Goal: Task Accomplishment & Management: Use online tool/utility

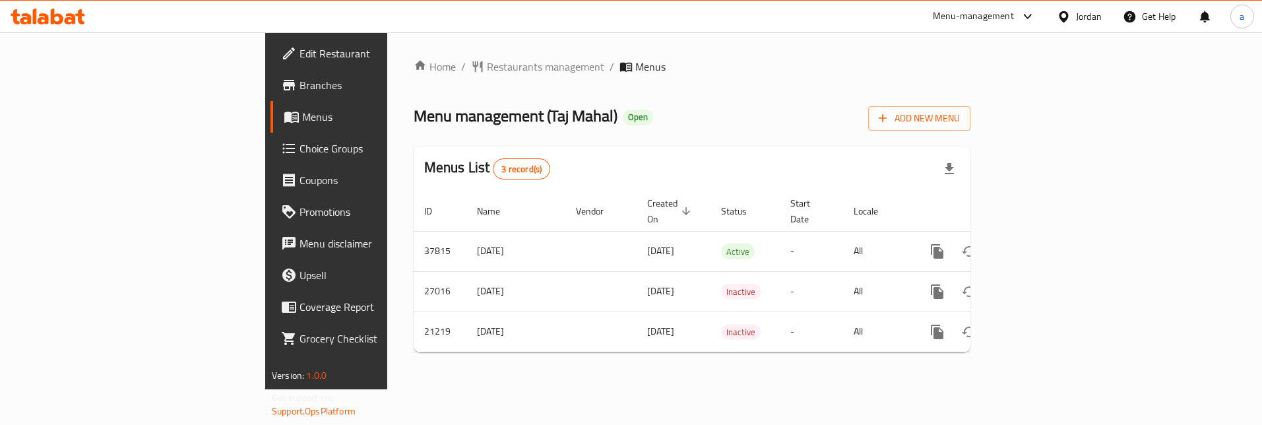
click at [299, 154] on span "Choice Groups" at bounding box center [382, 148] width 166 height 16
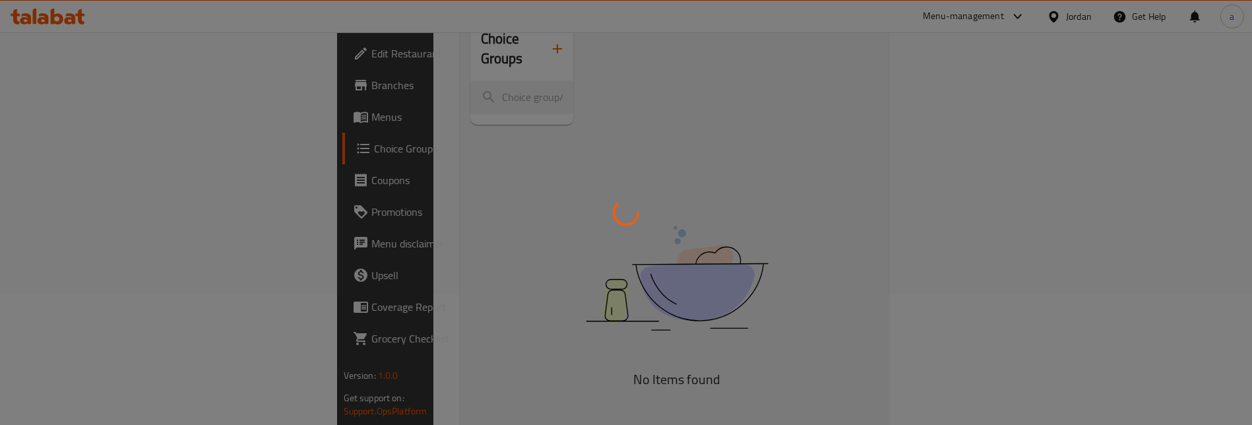
scroll to position [132, 0]
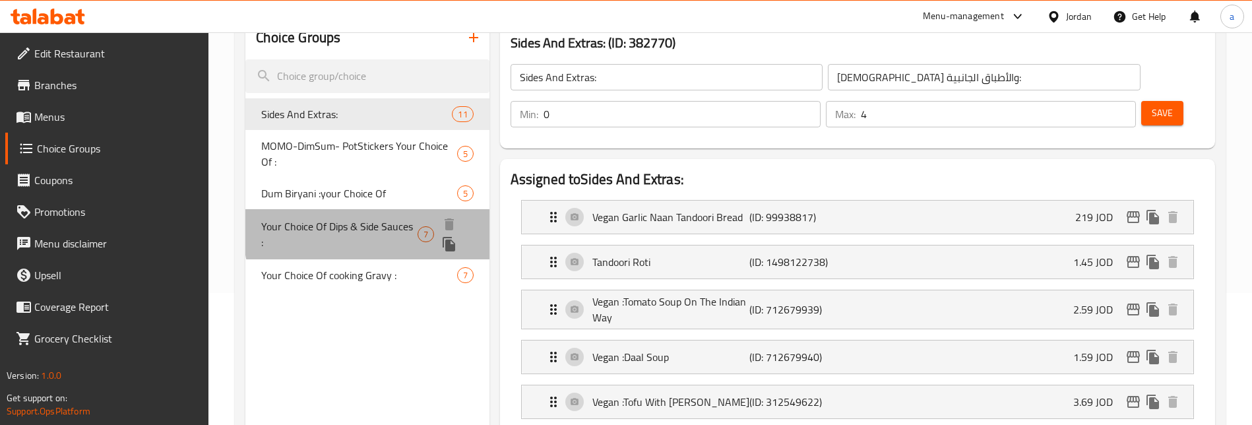
click at [392, 231] on span "Your Choice Of Dips & Side Sauces :" at bounding box center [339, 234] width 156 height 32
type input "Your Choice Of Dips & Side Sauces :"
type input "اختيارك من الصوصات الجانبية والديب :"
type input "6"
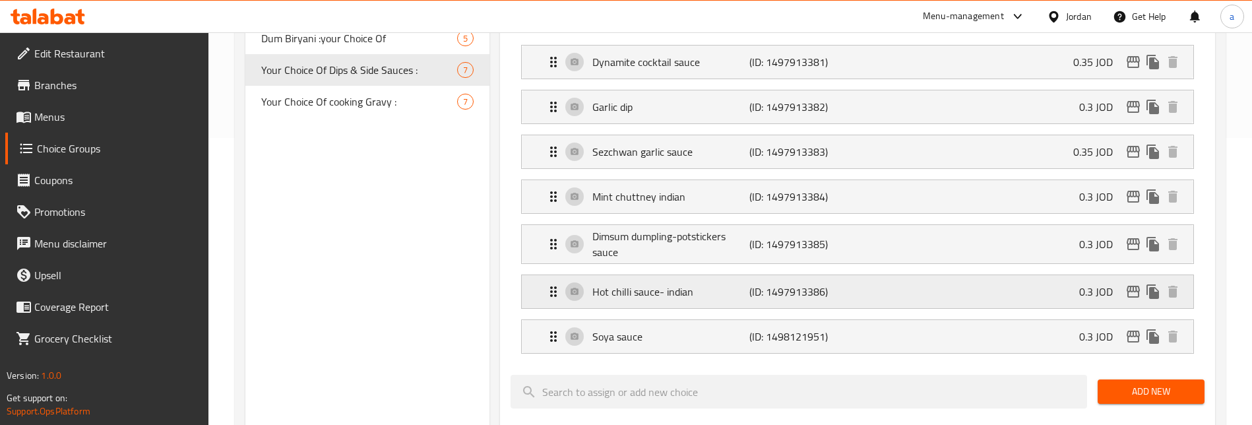
scroll to position [264, 0]
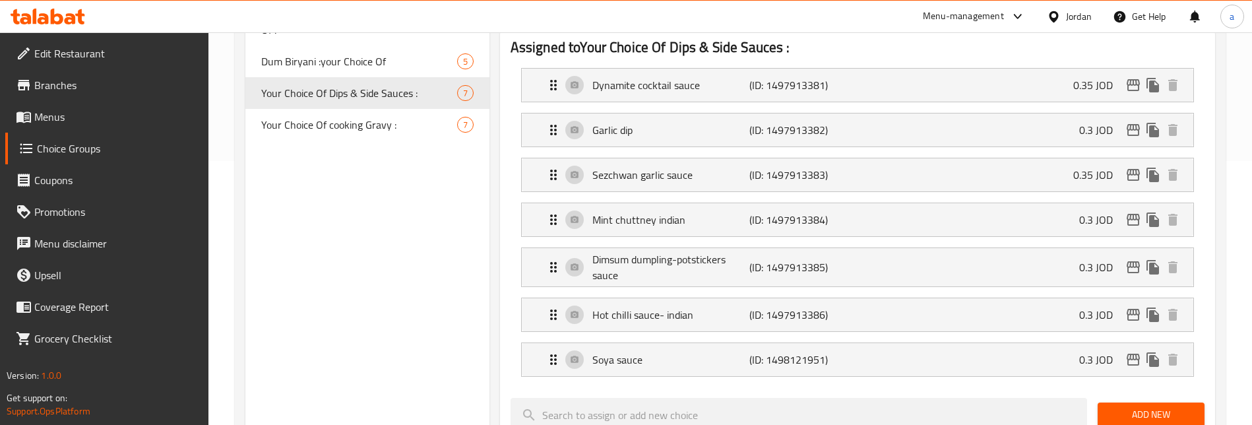
click at [407, 236] on div "Choice Groups Sides And Extras: 11 MOMO-DimSum- PotStickers Your Choice Of : 5 …" at bounding box center [366, 368] width 243 height 966
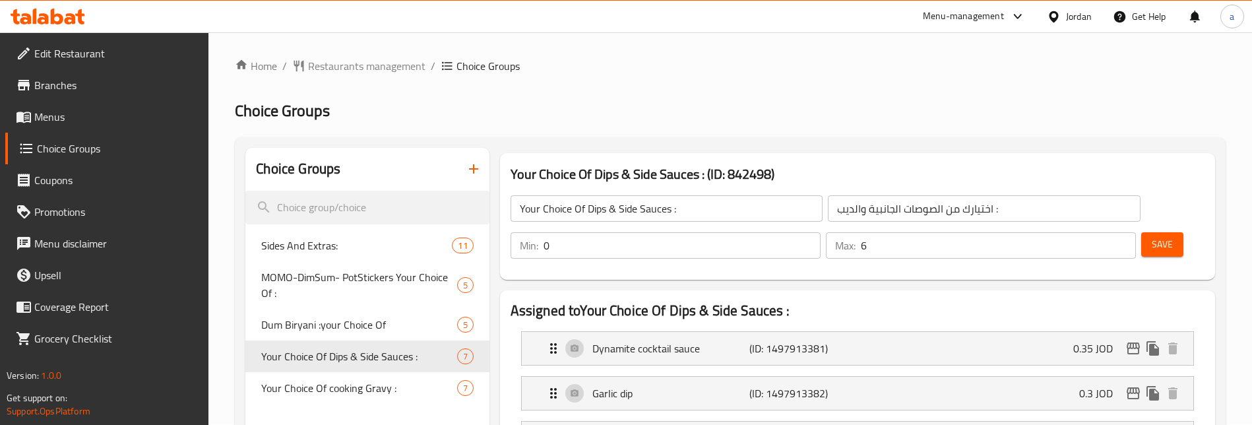
scroll to position [0, 0]
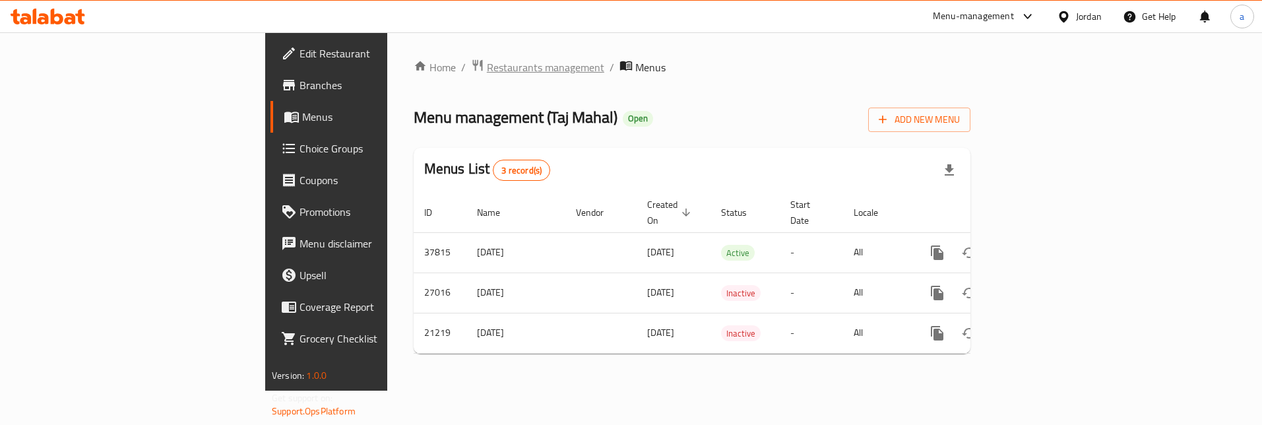
click at [487, 65] on span "Restaurants management" at bounding box center [545, 67] width 117 height 16
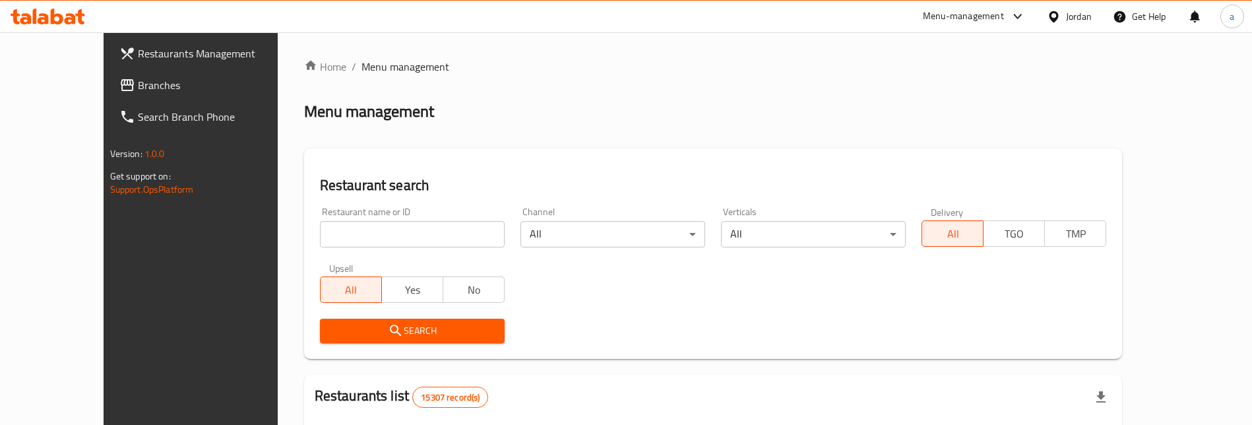
click at [138, 87] on span "Branches" at bounding box center [220, 85] width 164 height 16
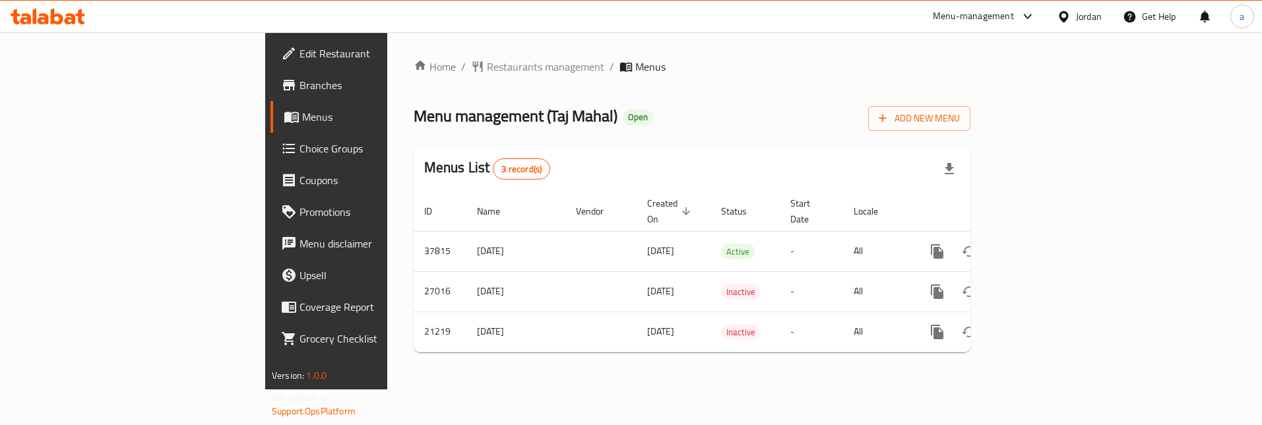
click at [299, 146] on span "Choice Groups" at bounding box center [382, 148] width 166 height 16
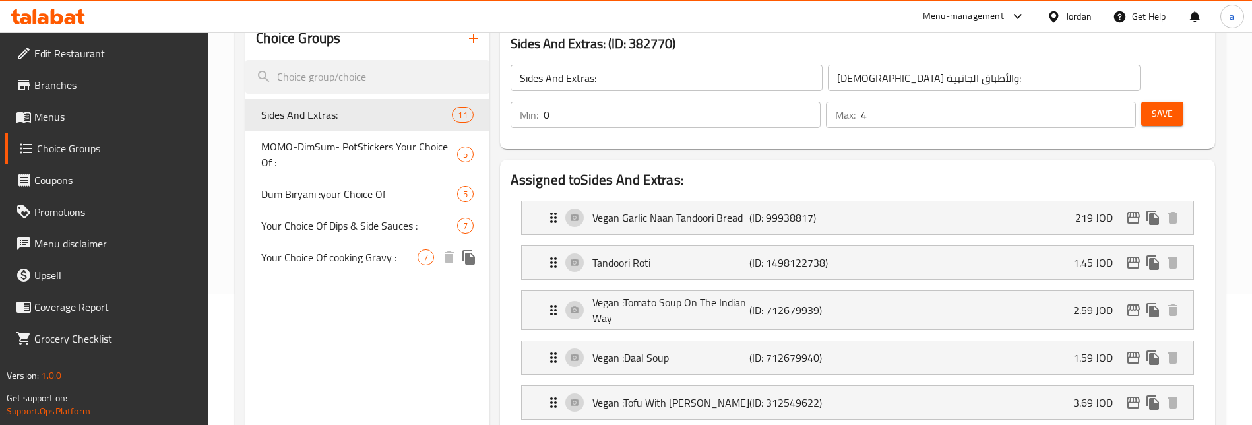
scroll to position [132, 0]
click at [381, 224] on span "Your Choice Of Dips & Side Sauces :" at bounding box center [339, 234] width 156 height 32
type input "Your Choice Of Dips & Side Sauces :"
type input "اختيارك من الصوصات الجانبية والديب :"
type input "6"
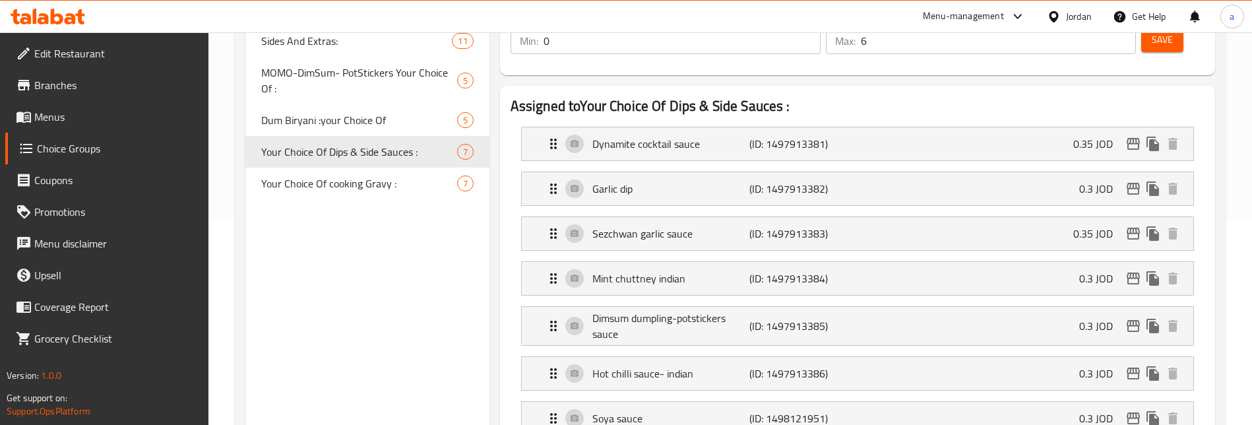
scroll to position [198, 0]
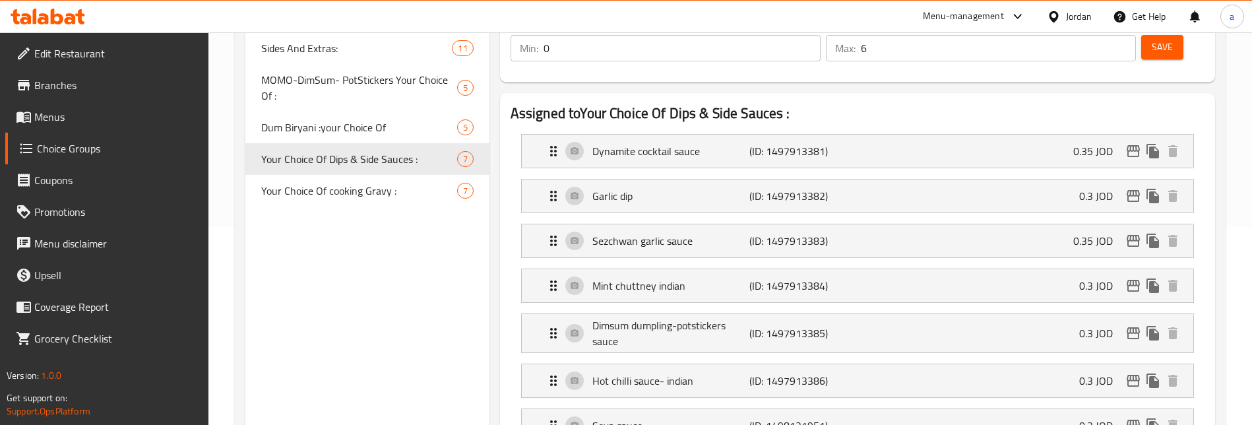
click at [928, 117] on h2 "Assigned to Your Choice Of Dips & Side Sauces :" at bounding box center [857, 114] width 694 height 20
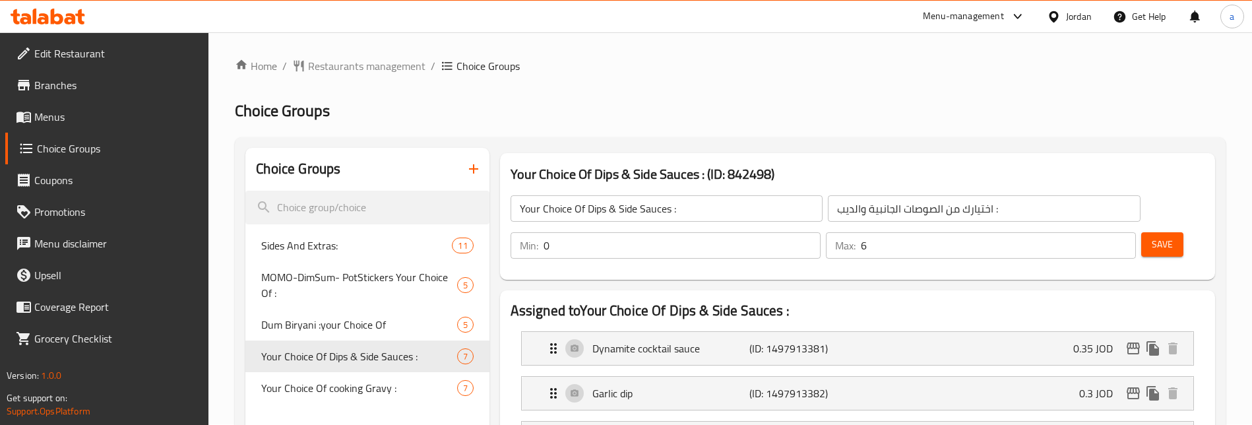
scroll to position [0, 0]
click at [113, 84] on span "Branches" at bounding box center [116, 85] width 164 height 16
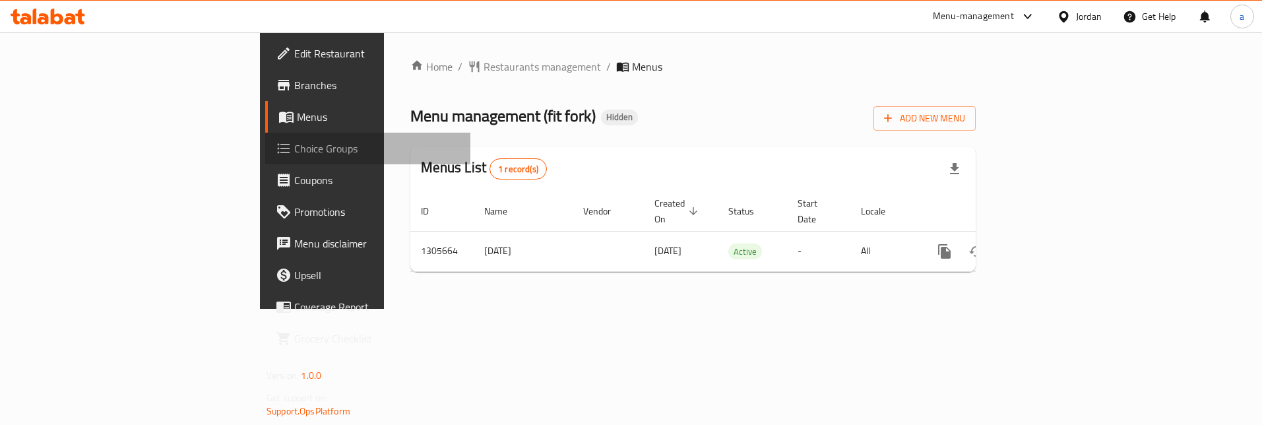
click at [294, 140] on span "Choice Groups" at bounding box center [377, 148] width 166 height 16
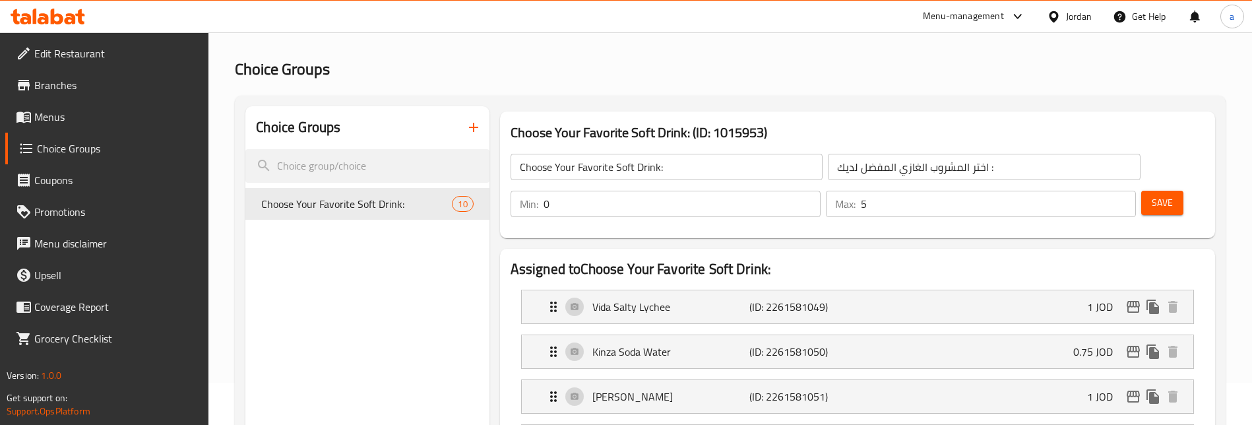
scroll to position [132, 0]
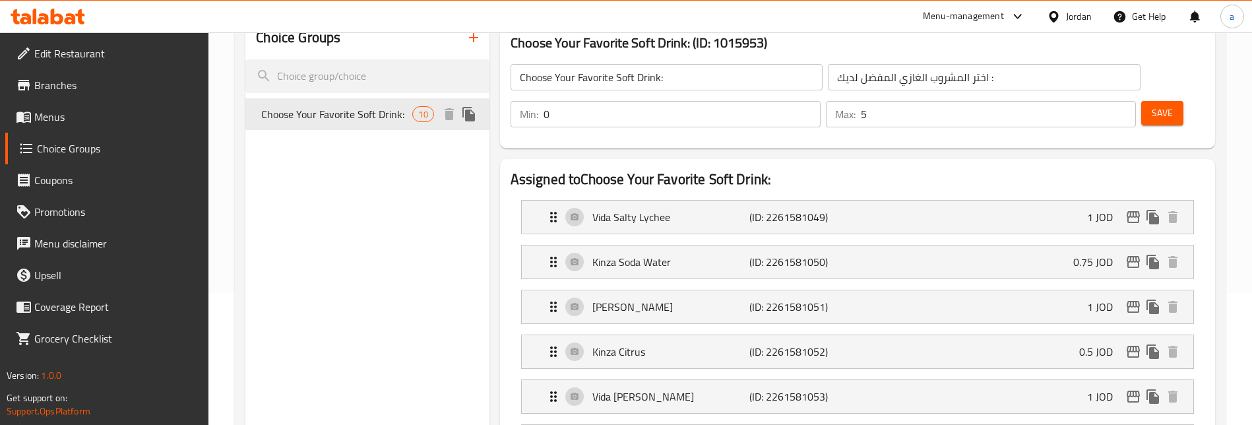
click at [356, 109] on span "Choose Your Favorite Soft Drink:" at bounding box center [336, 114] width 151 height 16
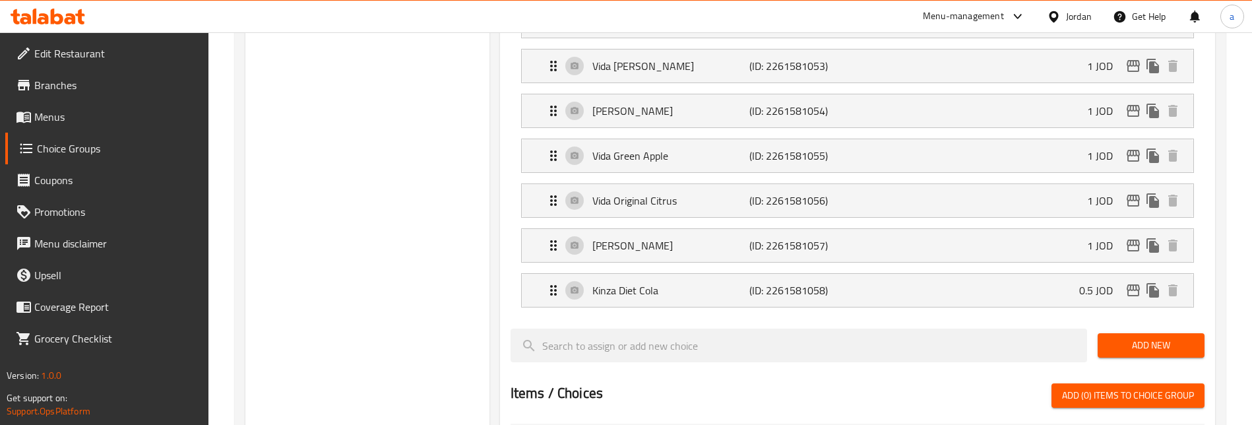
scroll to position [594, 0]
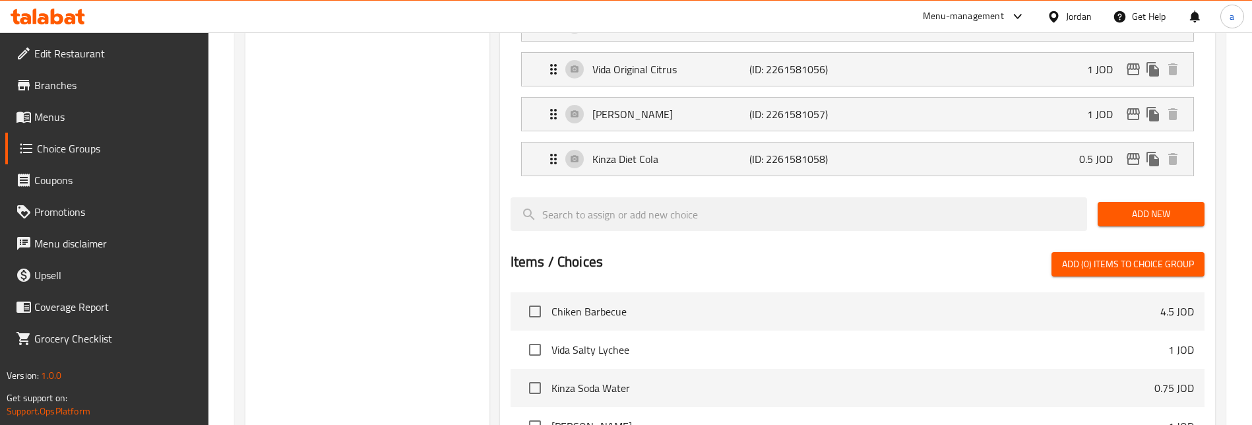
click at [404, 208] on div "Choice Groups Choose Your Favorite Soft Drink: 10" at bounding box center [366, 102] width 243 height 1095
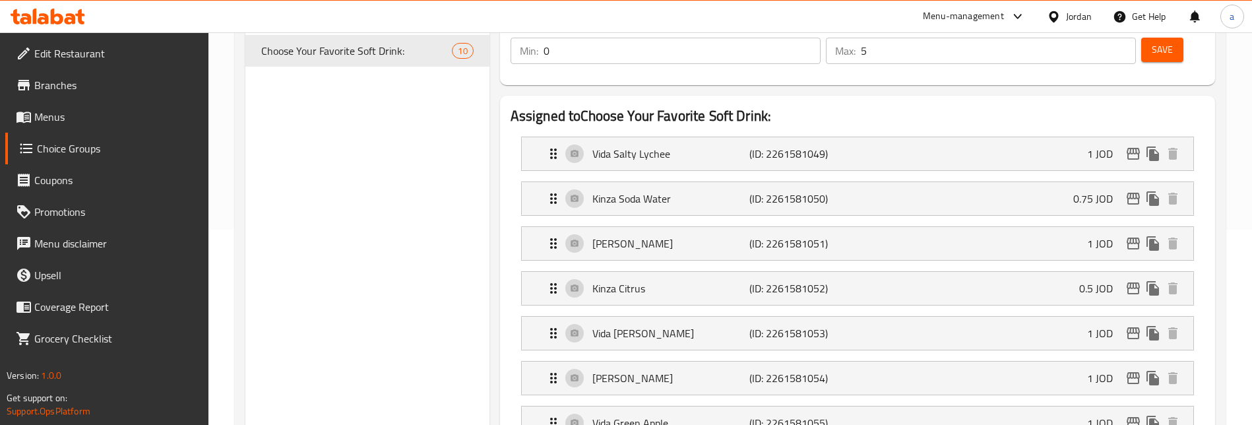
scroll to position [64, 0]
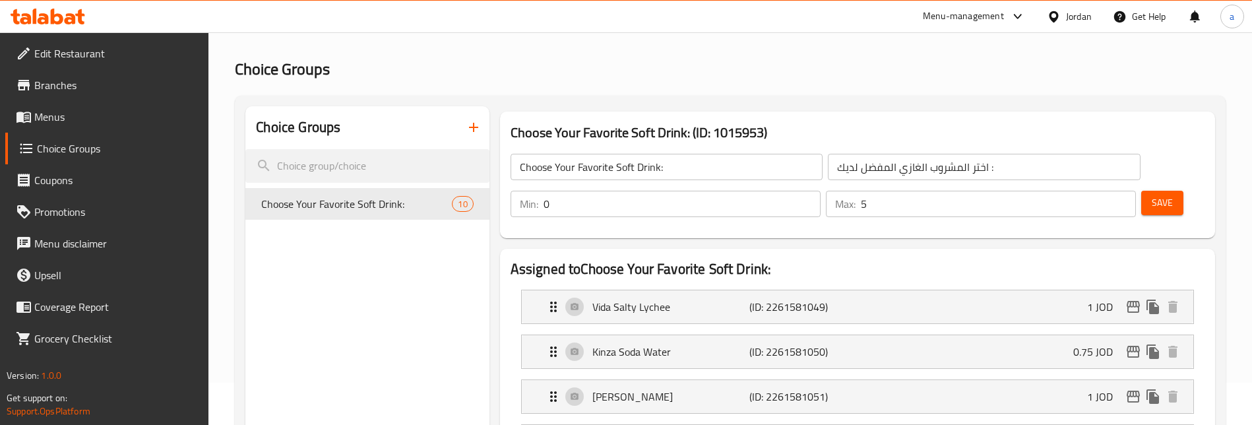
scroll to position [0, 0]
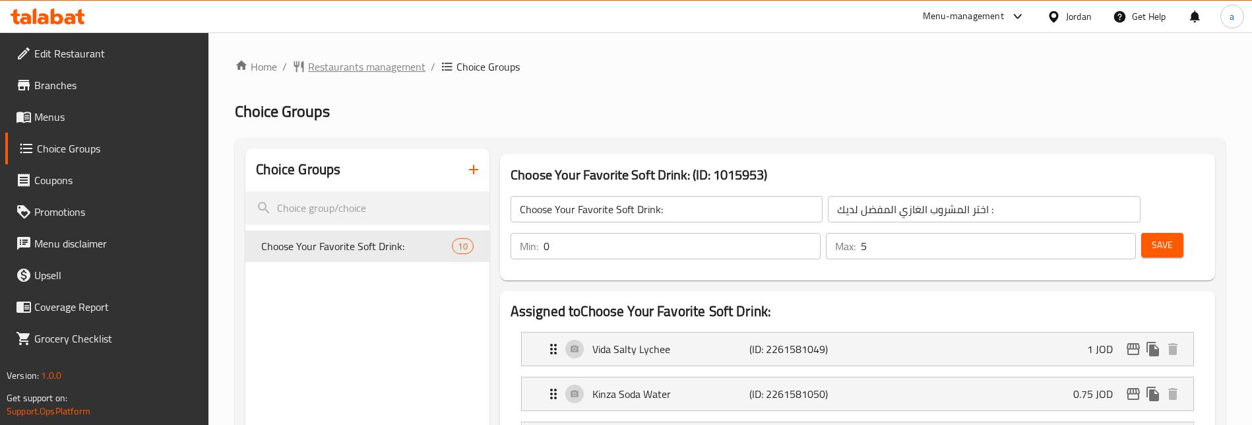
click at [340, 64] on span "Restaurants management" at bounding box center [366, 67] width 117 height 16
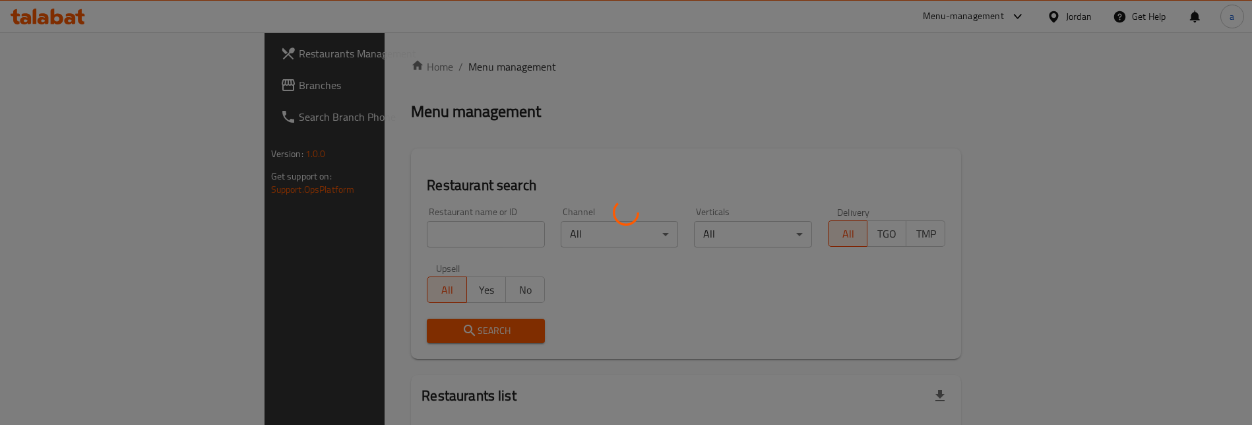
click at [117, 86] on div at bounding box center [626, 212] width 1252 height 425
